Goal: Information Seeking & Learning: Learn about a topic

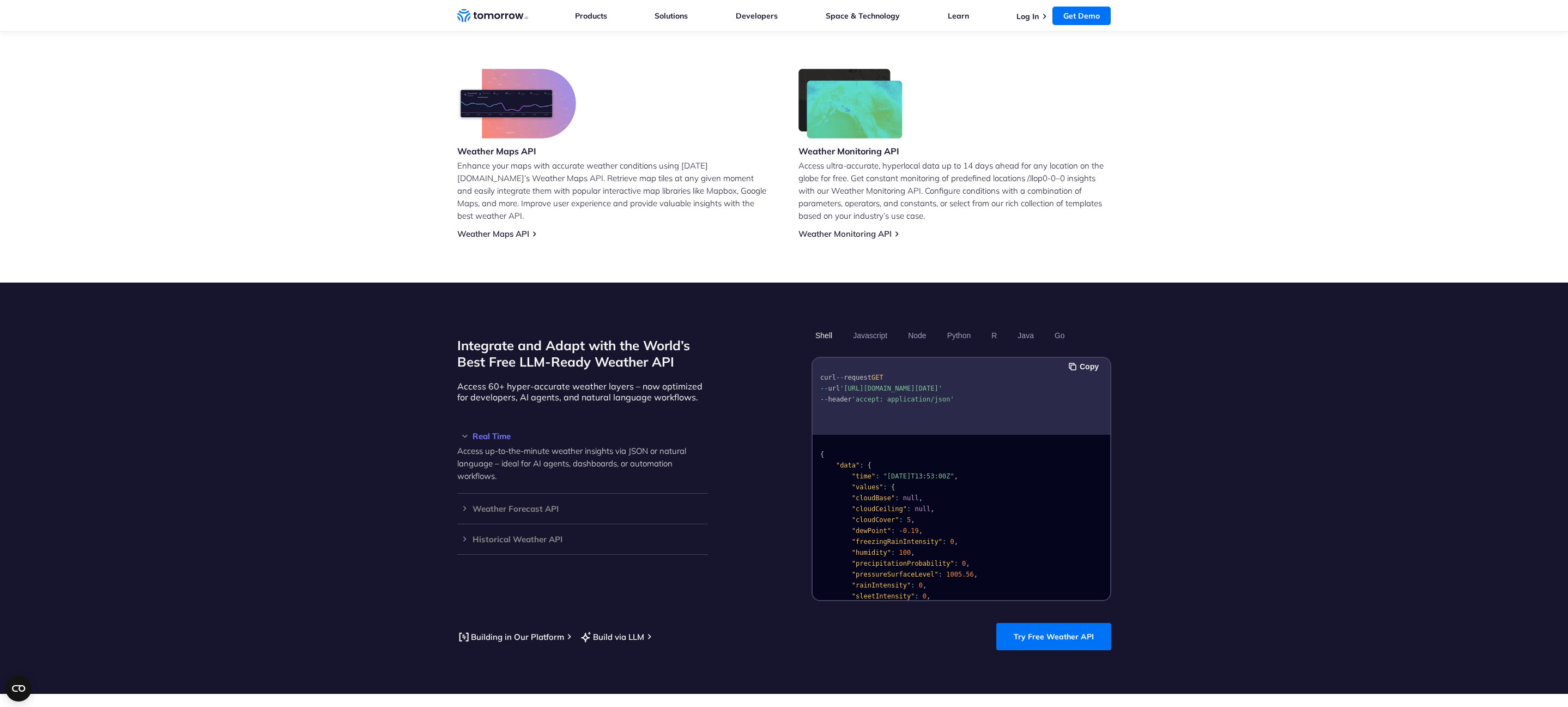
scroll to position [778, 0]
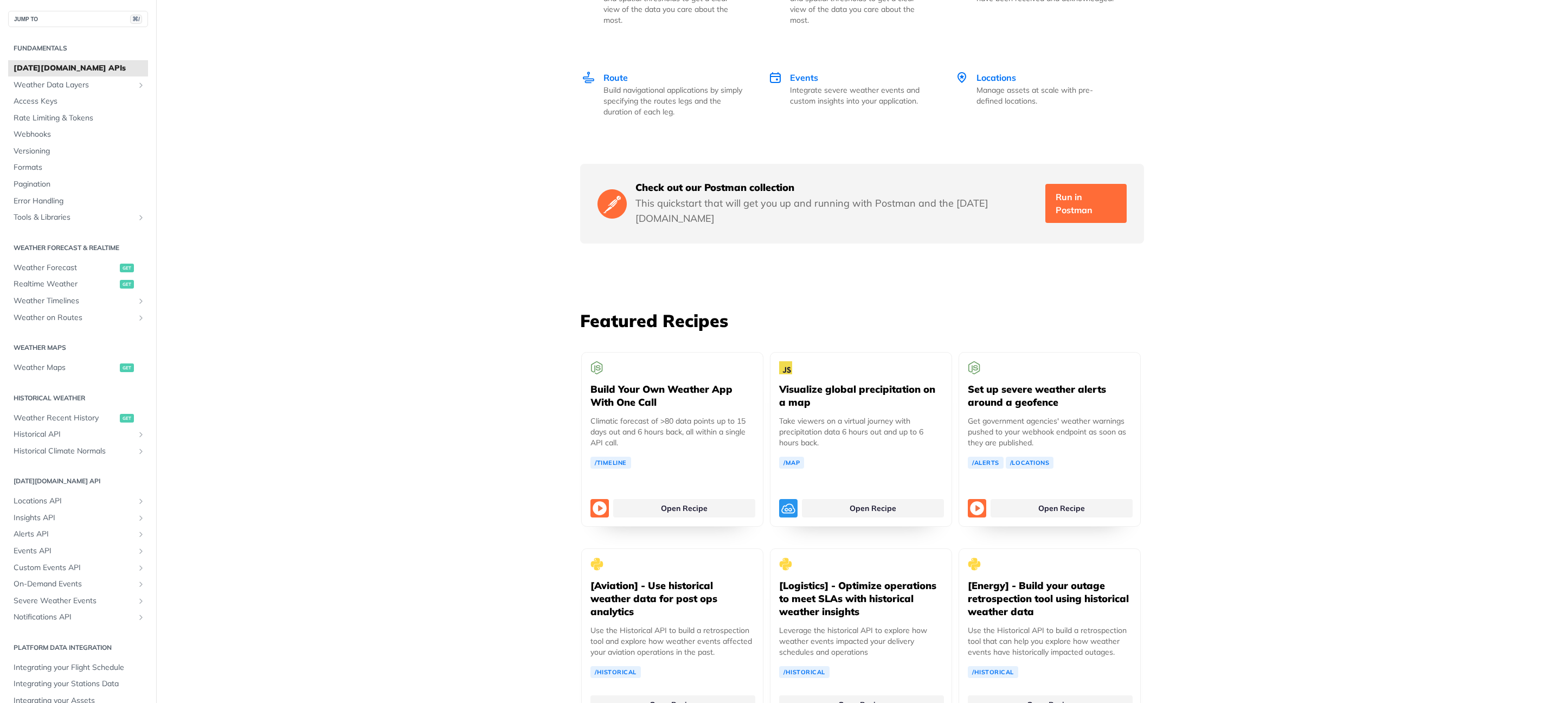
scroll to position [1802, 0]
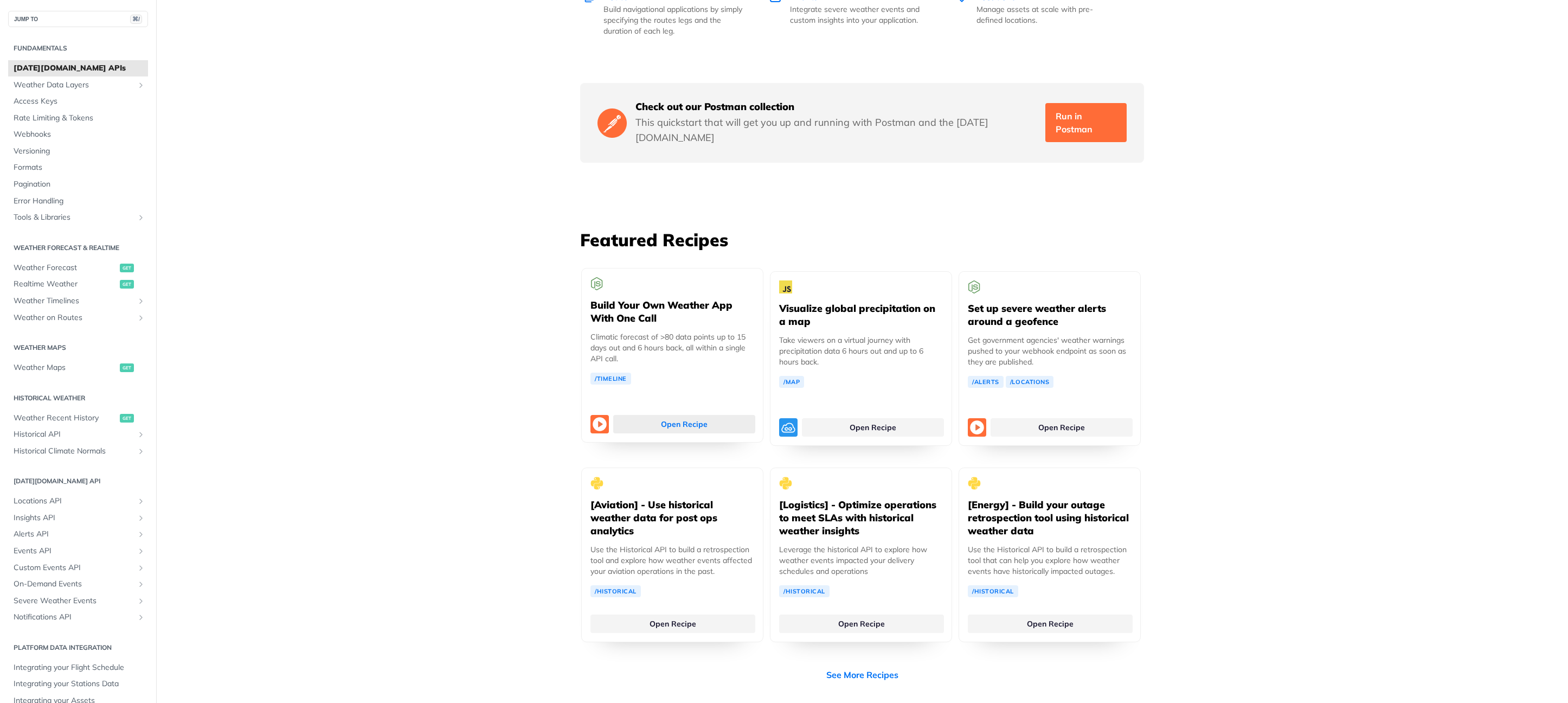
click at [654, 415] on link "Open Recipe" at bounding box center [685, 424] width 142 height 18
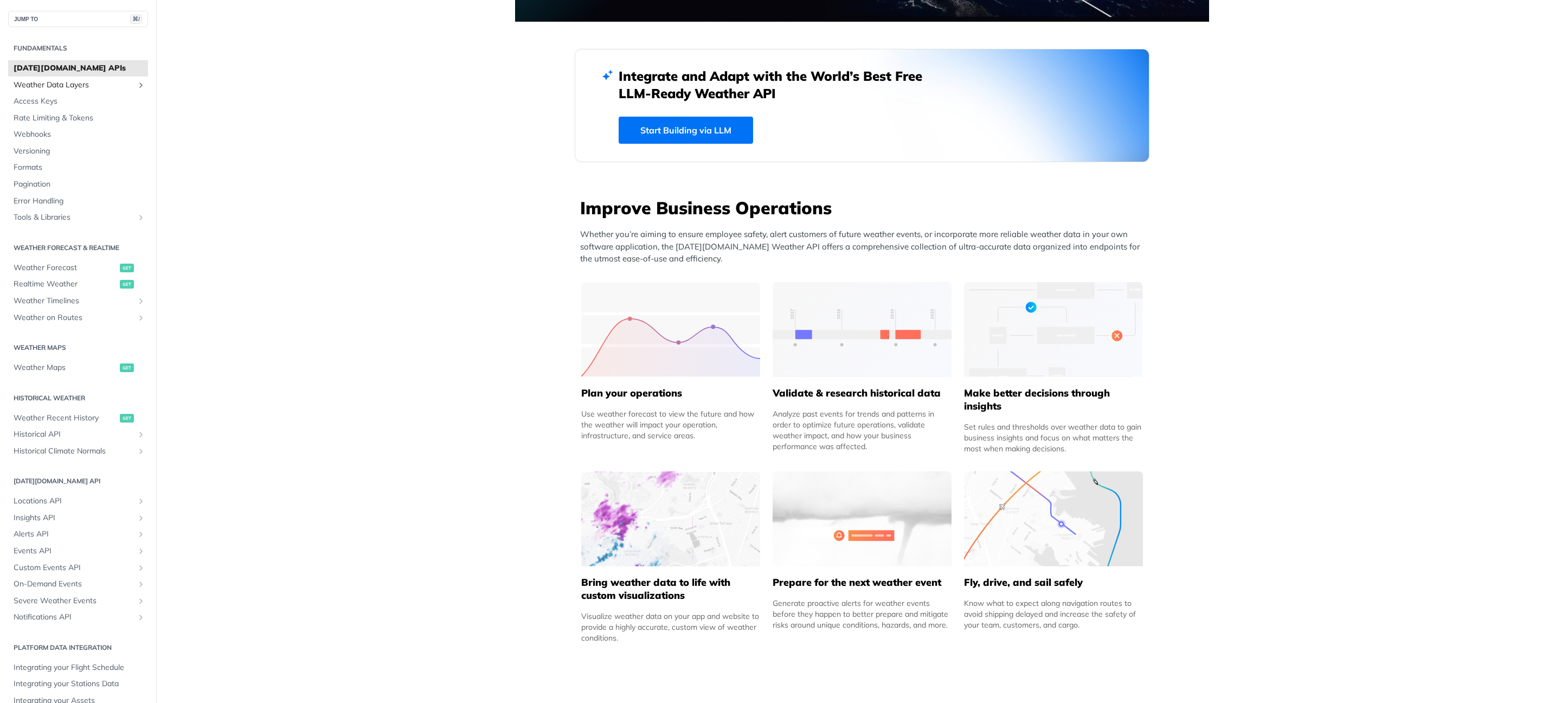
click at [74, 85] on span "Weather Data Layers" at bounding box center [73, 85] width 120 height 11
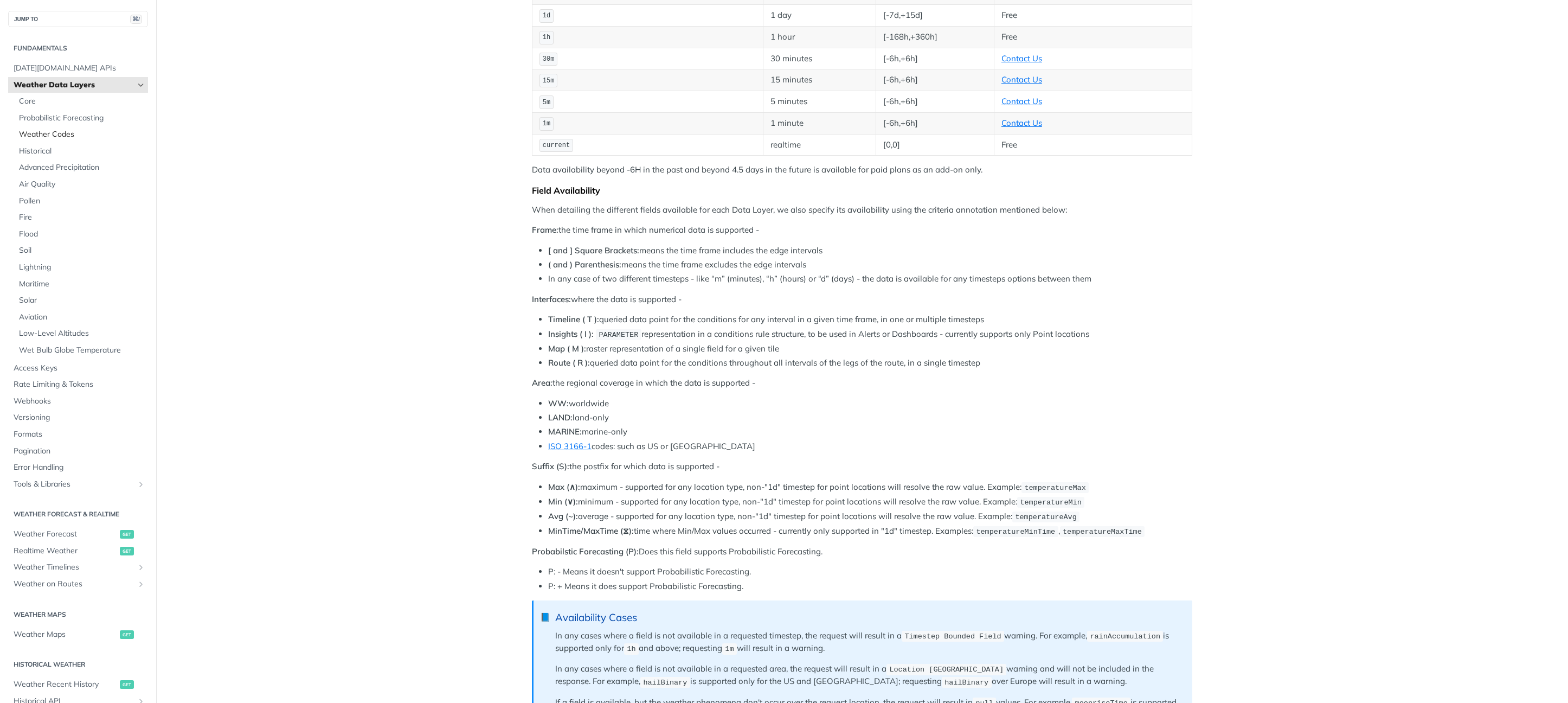
click at [58, 135] on span "Weather Codes" at bounding box center [82, 134] width 126 height 11
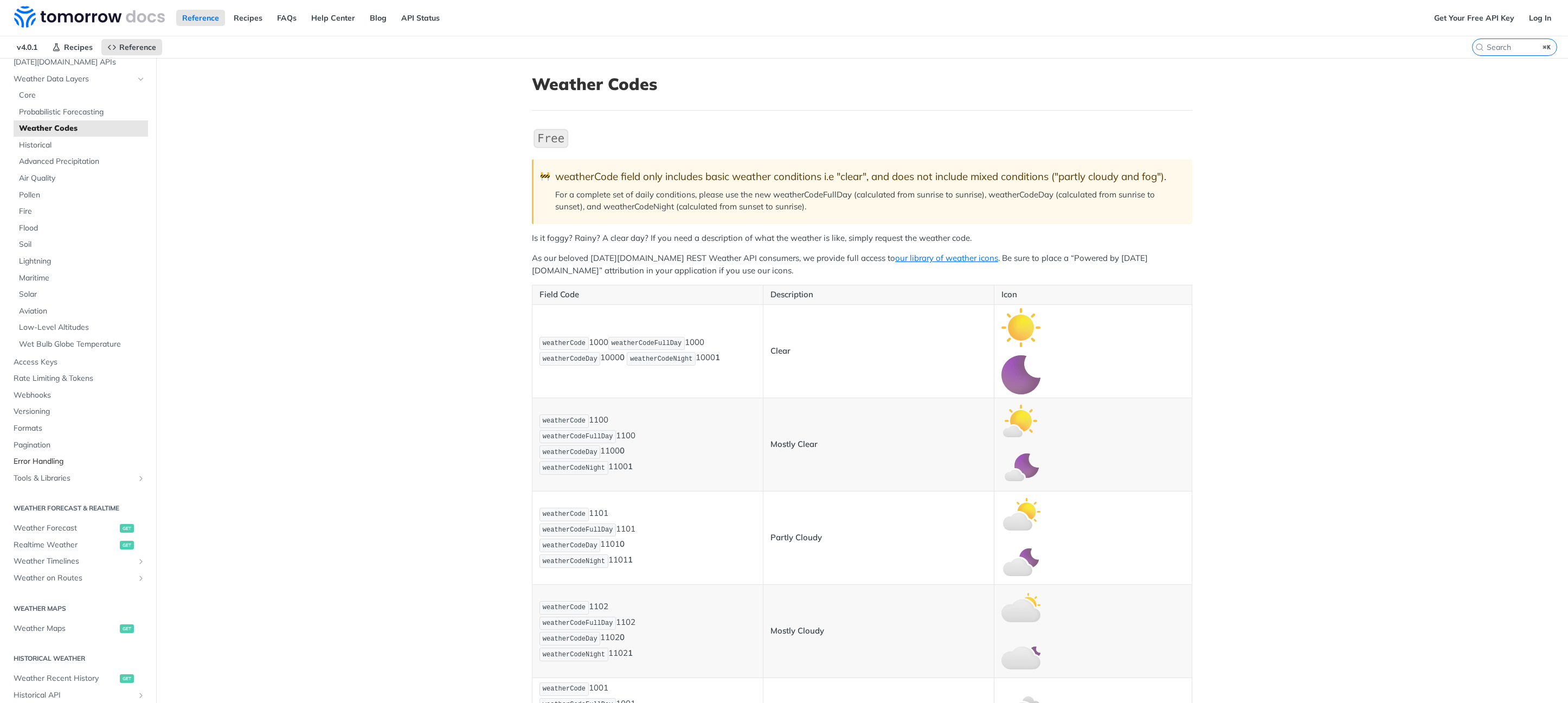
scroll to position [66, 0]
click at [46, 471] on span "Tools & Libraries" at bounding box center [73, 475] width 120 height 11
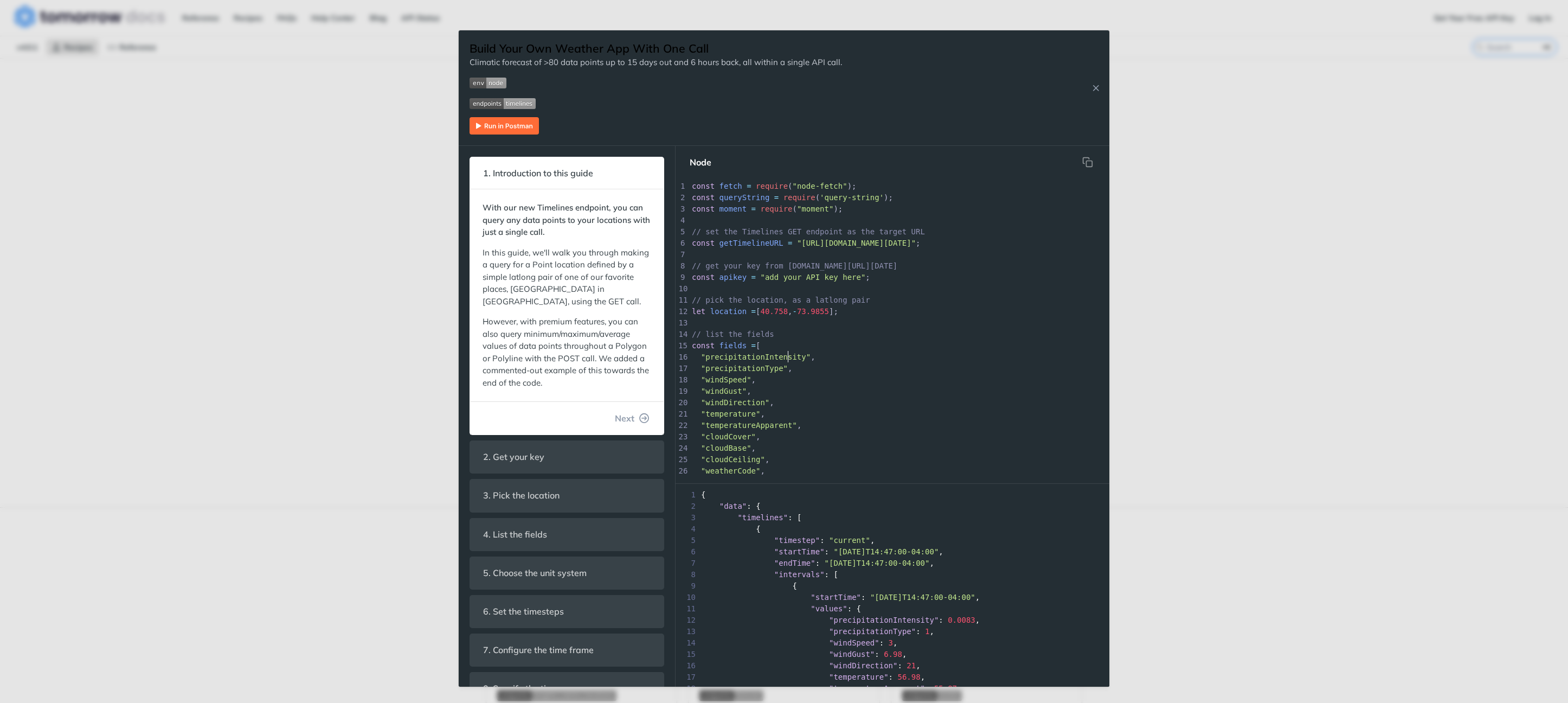
scroll to position [4, 0]
click at [788, 354] on span ""precipitationIntensity"" at bounding box center [755, 356] width 109 height 8
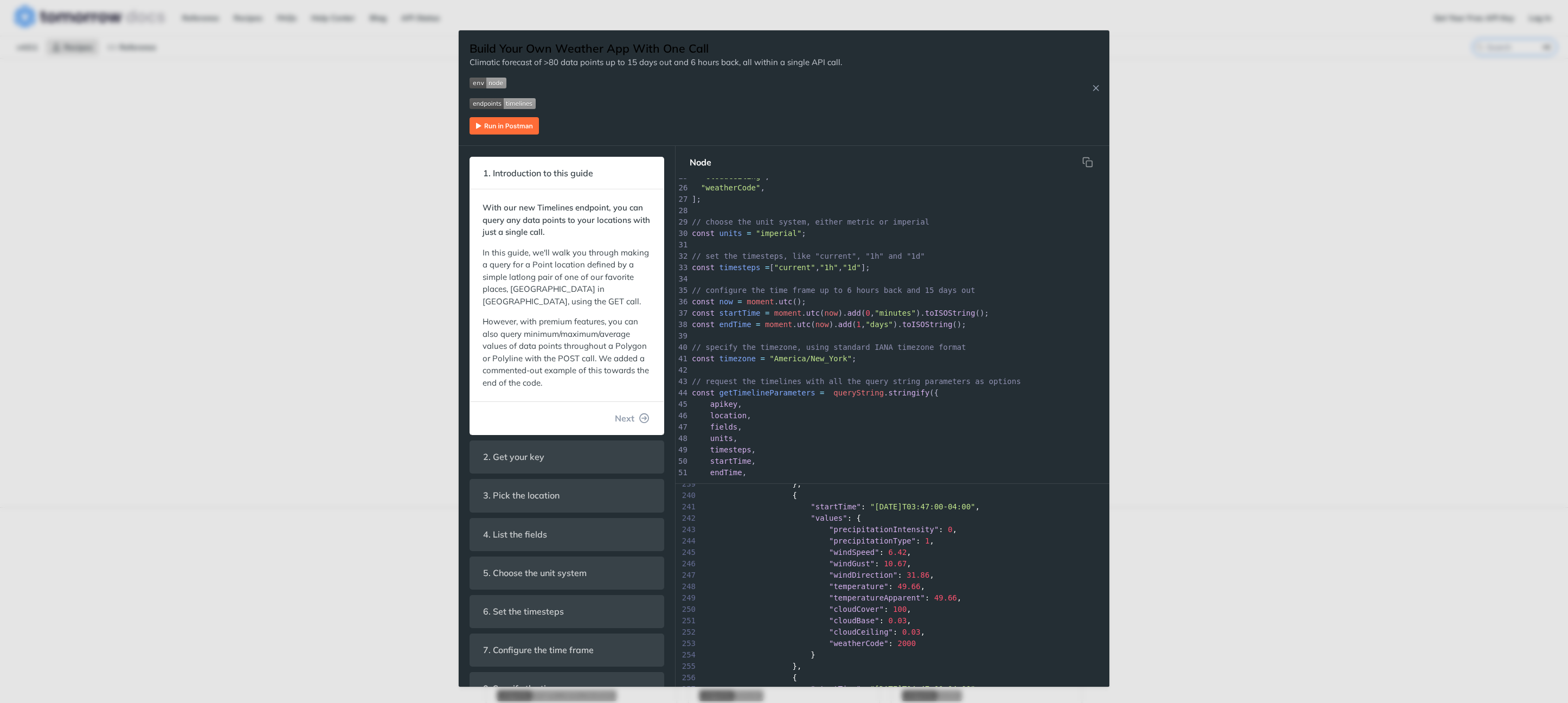
scroll to position [3612, 0]
click at [628, 416] on button "Next" at bounding box center [633, 418] width 52 height 22
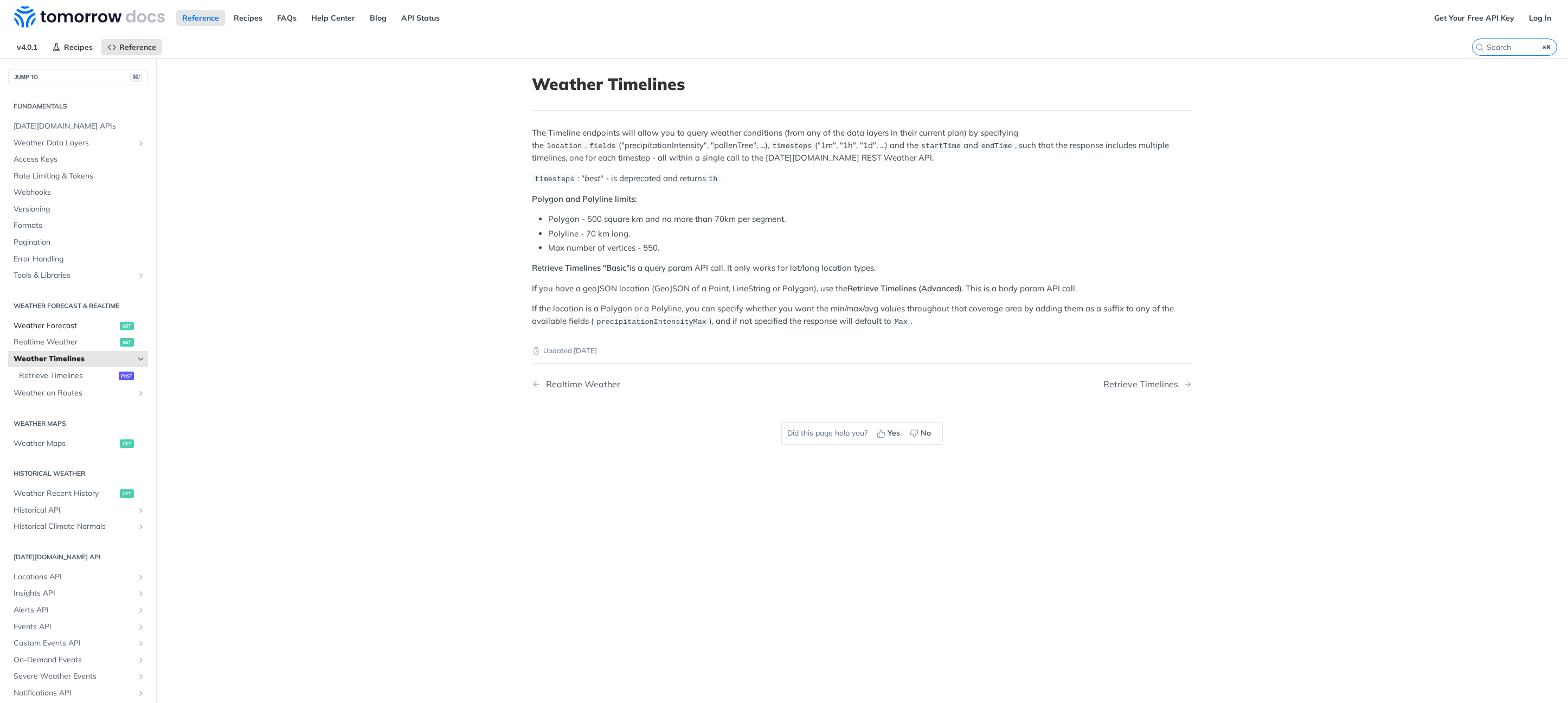
click at [50, 323] on span "Weather Forecast" at bounding box center [65, 325] width 104 height 11
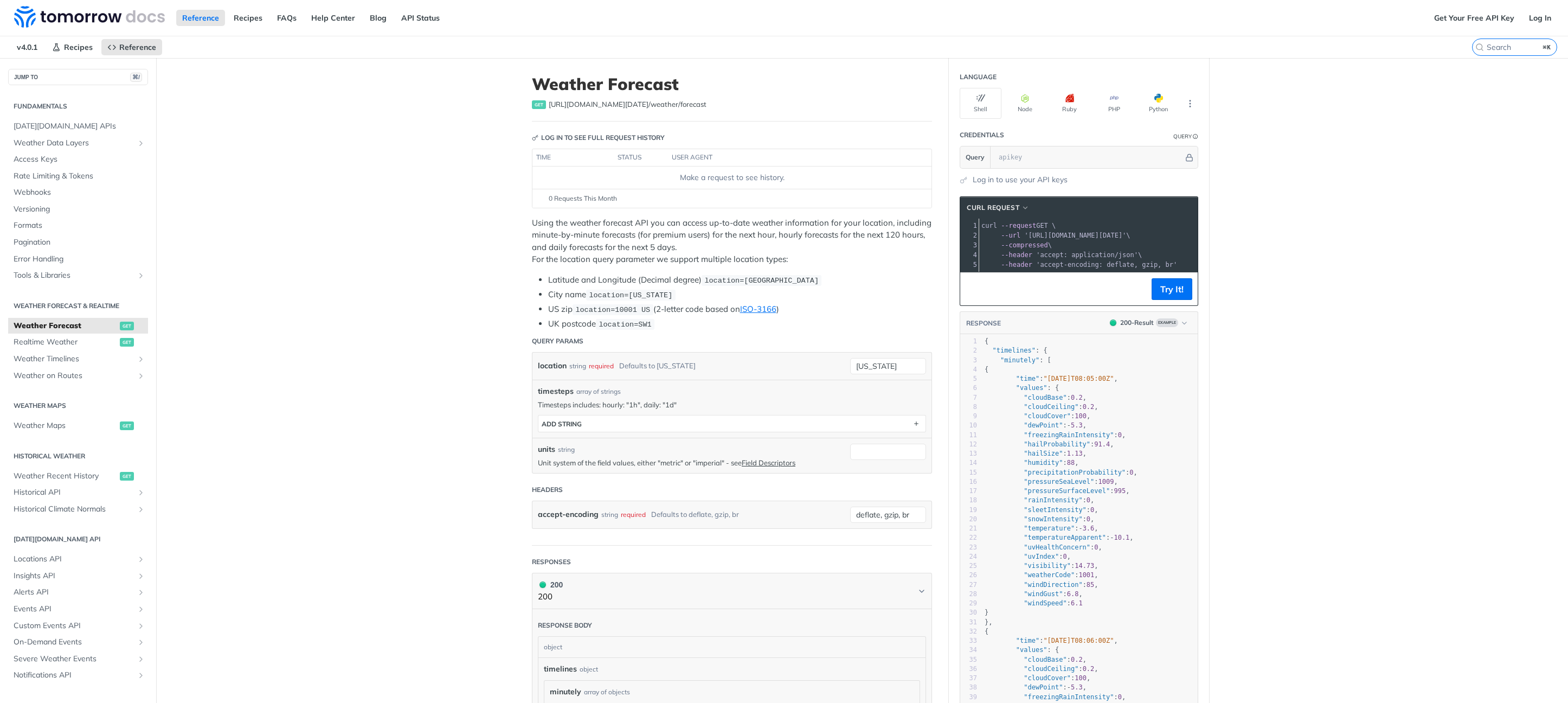
click at [722, 172] on div "Make a request to see history." at bounding box center [732, 178] width 390 height 11
click at [600, 192] on footer "0 Requests This Month" at bounding box center [732, 198] width 399 height 19
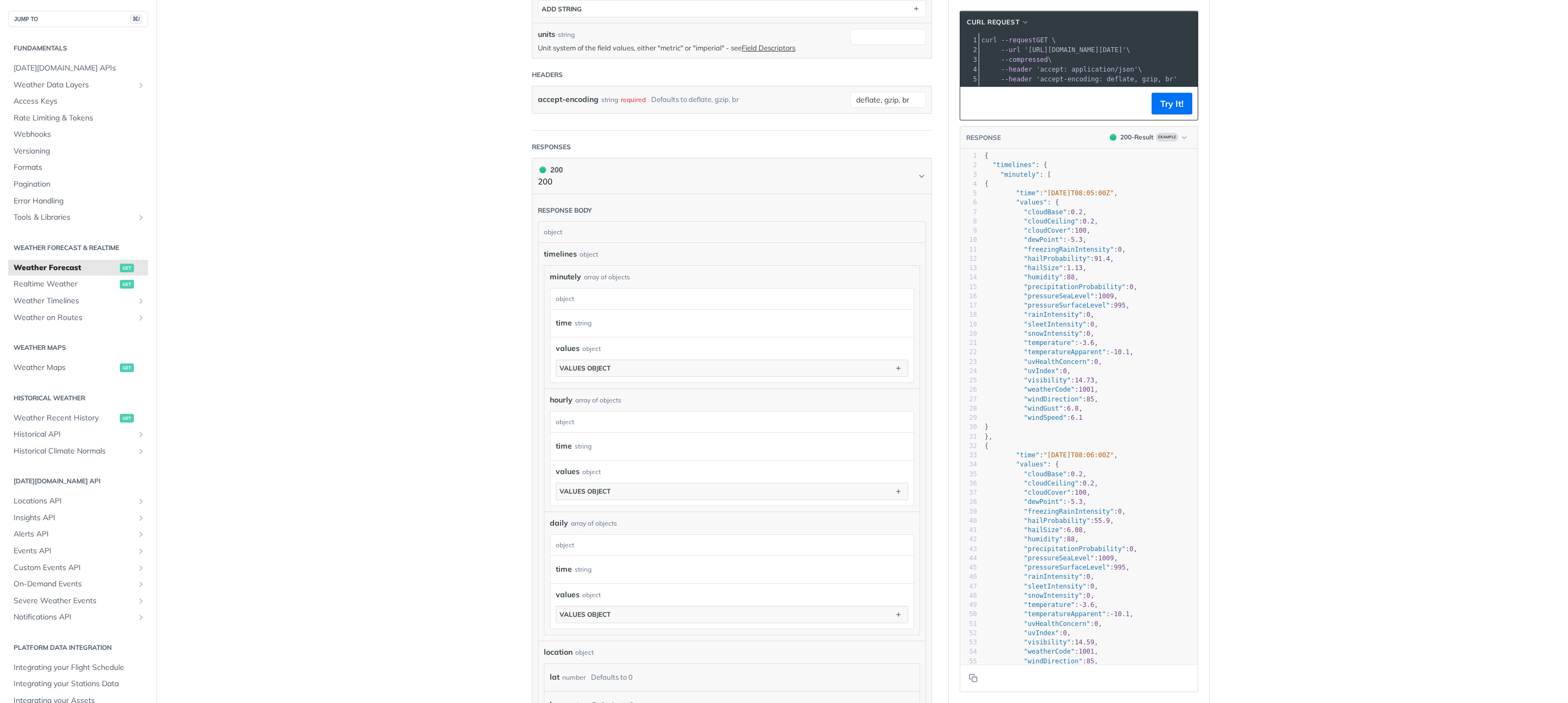
scroll to position [501, 0]
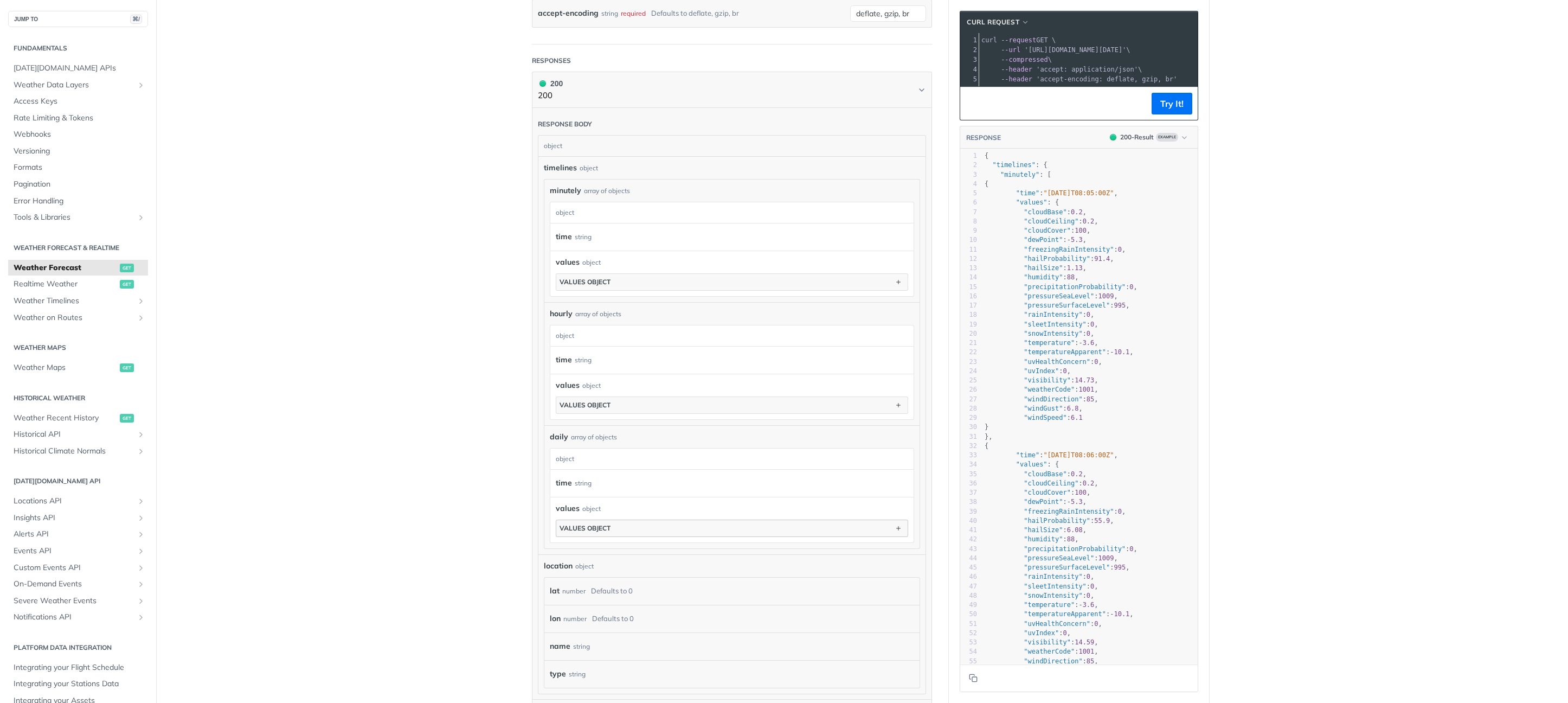
click at [638, 520] on button "values object" at bounding box center [732, 528] width 351 height 16
click at [639, 520] on button "values object" at bounding box center [732, 528] width 351 height 16
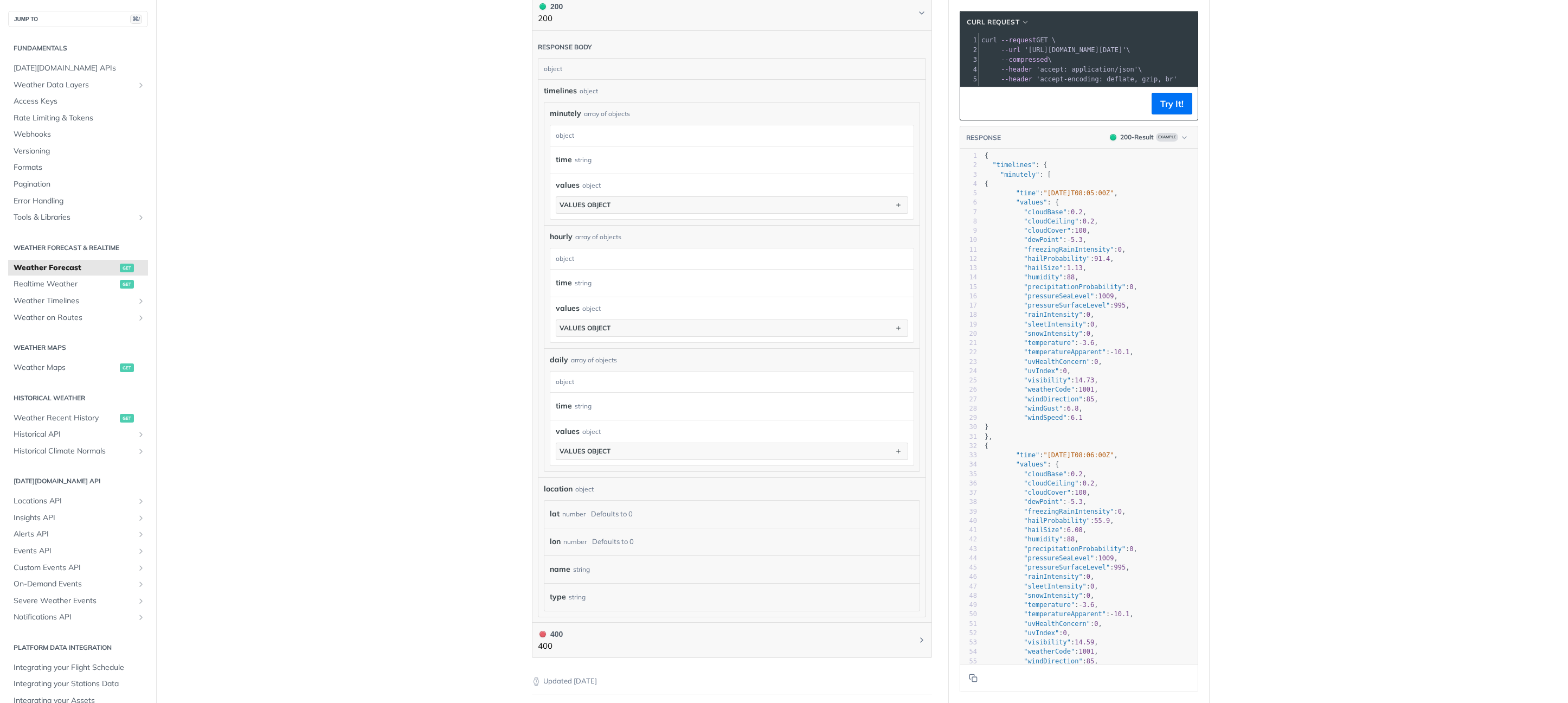
scroll to position [0, 0]
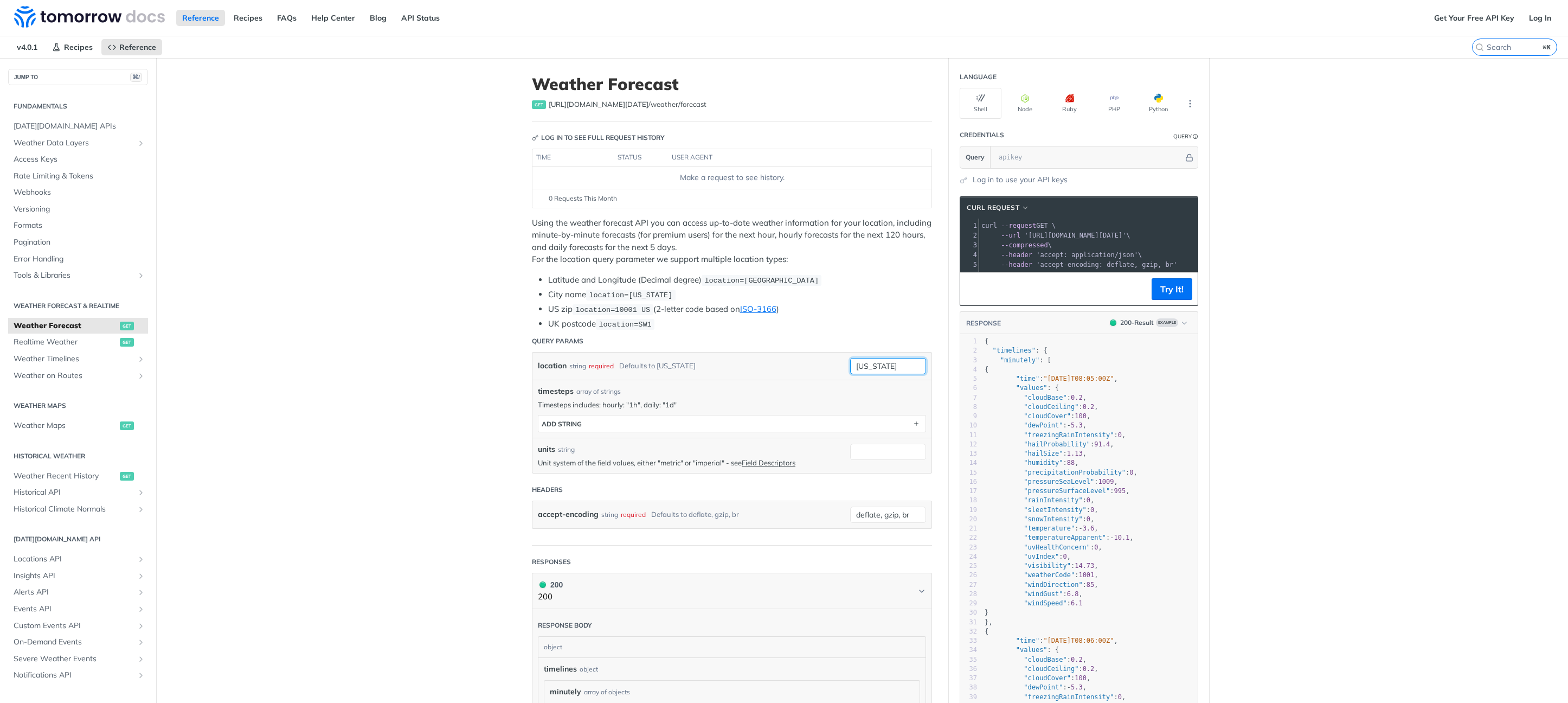
click at [879, 361] on input "new york" at bounding box center [888, 366] width 76 height 16
click at [907, 331] on header "Query Params" at bounding box center [732, 341] width 400 height 22
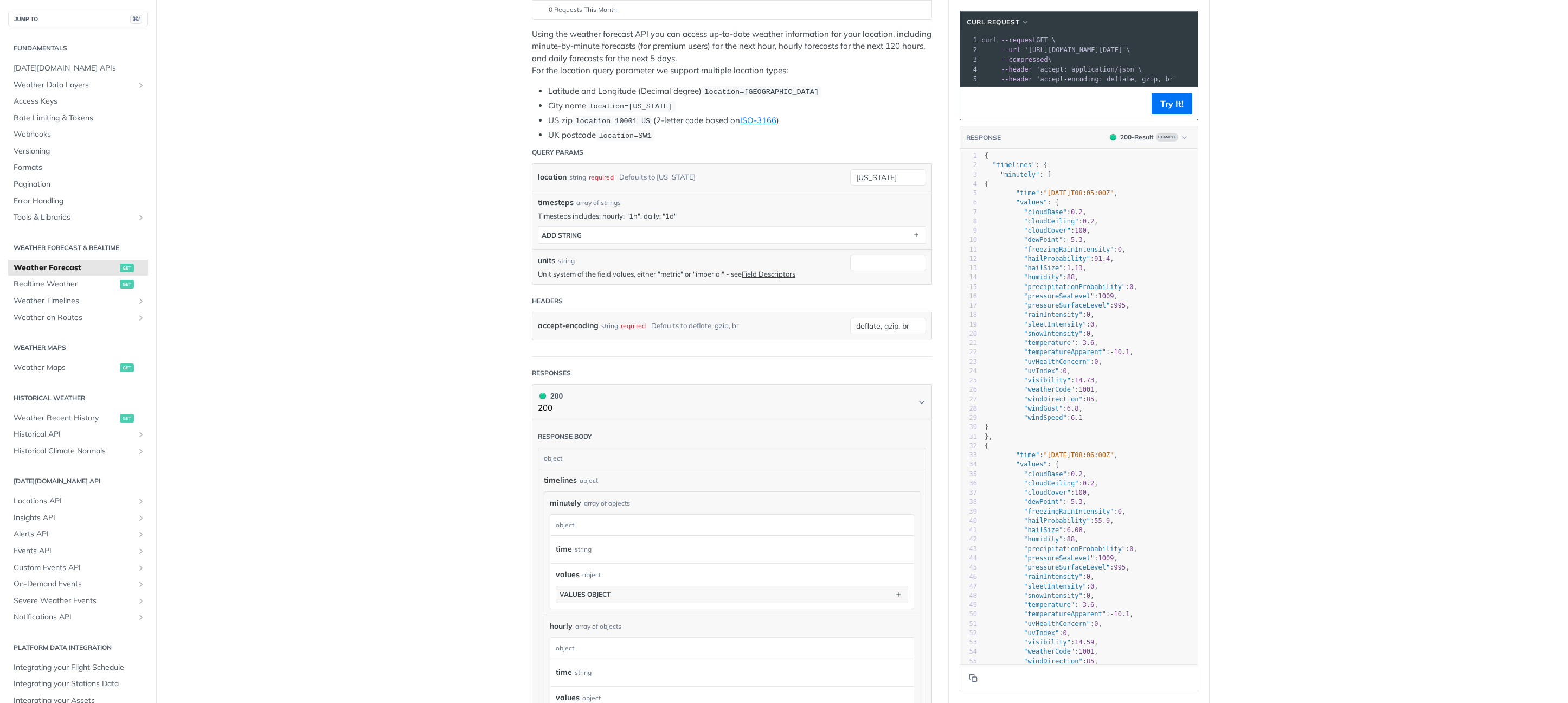
click at [556, 123] on li "US zip location=10001 US (2-letter code based on ISO-3166 )" at bounding box center [740, 120] width 384 height 13
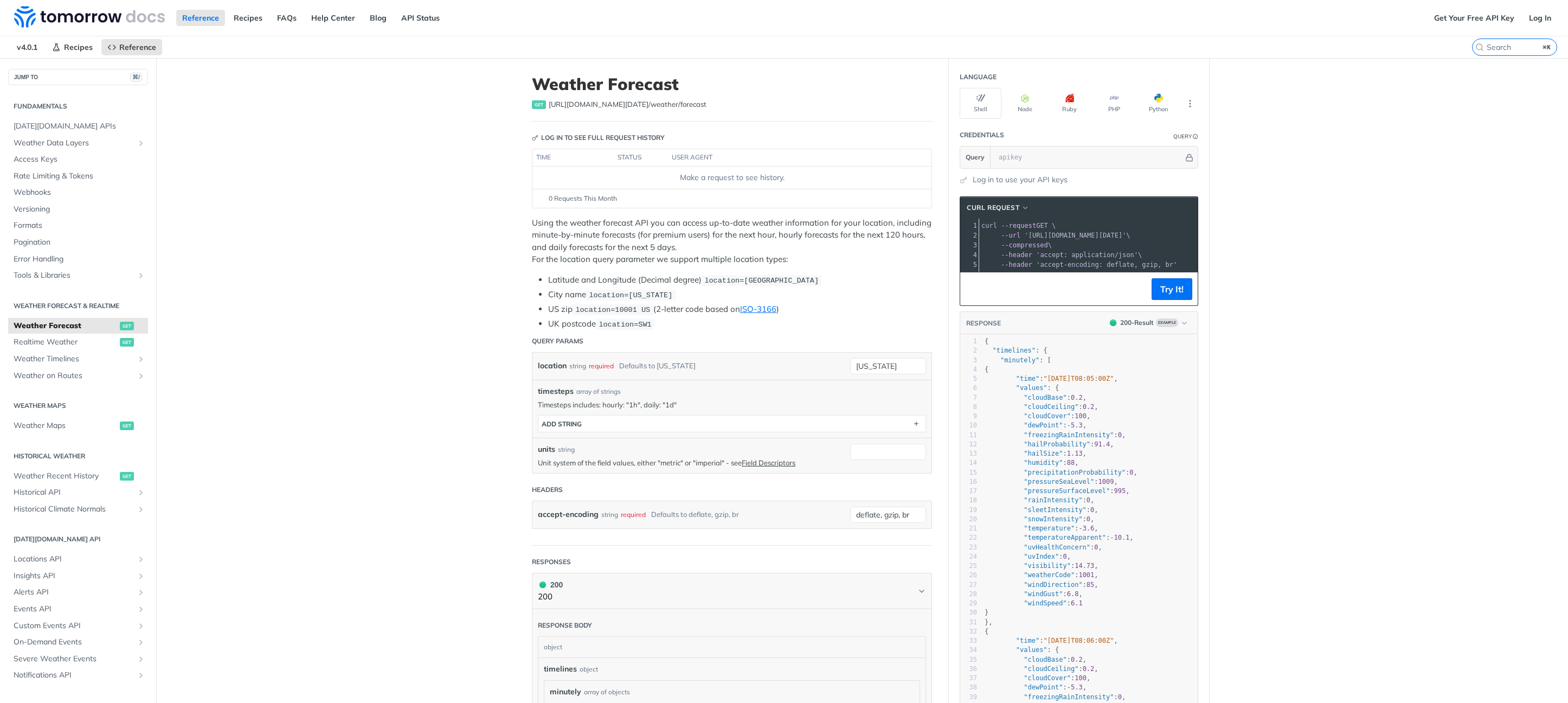
click at [94, 20] on img at bounding box center [89, 16] width 151 height 22
